Goal: Book appointment/travel/reservation

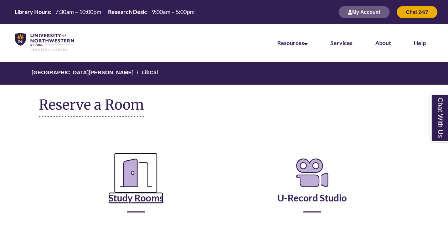
click at [155, 197] on link "Study Rooms" at bounding box center [135, 188] width 55 height 29
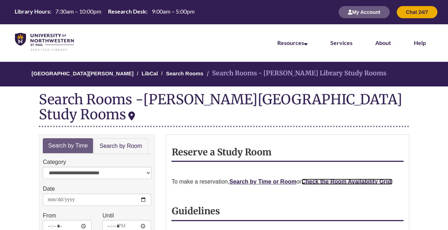
click at [340, 178] on strong "Check the Room Availability Grid." at bounding box center [347, 181] width 91 height 6
